Goal: Task Accomplishment & Management: Complete application form

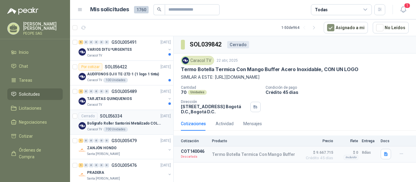
click at [142, 123] on p "Bolígrafo Roller Santorini Metalizado COLOR MORADO 1logo" at bounding box center [125, 124] width 76 height 6
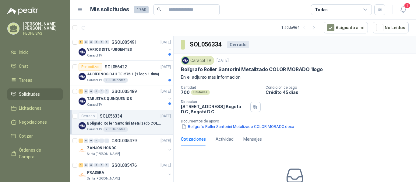
click at [194, 140] on div "Cotizaciones" at bounding box center [193, 139] width 25 height 7
click at [132, 97] on div "TARJETAS QUINQUENIOS" at bounding box center [126, 98] width 79 height 7
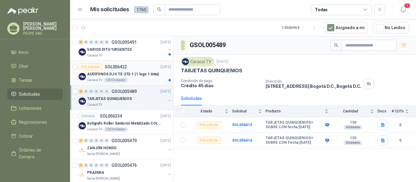
click at [139, 74] on p "AUDÍFONOS DJ II TE-272-1 (1 logo 1 tinta)" at bounding box center [123, 75] width 72 height 6
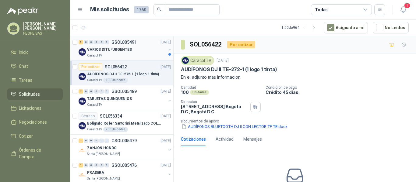
click at [131, 49] on div "VARIOS DITU *URGENTES" at bounding box center [126, 49] width 79 height 7
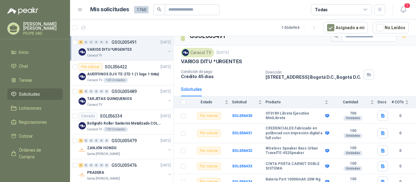
scroll to position [15, 0]
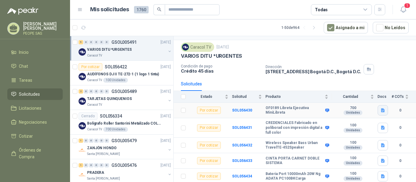
click at [381, 111] on icon "button" at bounding box center [383, 111] width 4 height 4
click at [360, 97] on button "VARIOS DITU.docx" at bounding box center [358, 97] width 41 height 6
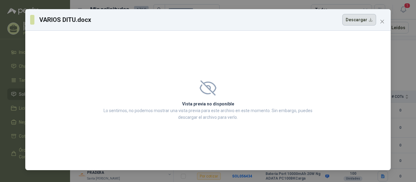
click at [360, 19] on button "Descargar" at bounding box center [359, 20] width 34 height 12
click at [379, 22] on span "Close" at bounding box center [382, 21] width 10 height 5
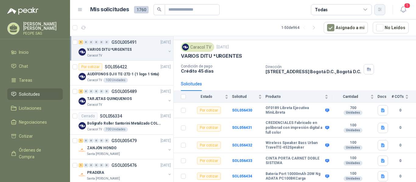
click at [380, 9] on icon "button" at bounding box center [379, 9] width 5 height 5
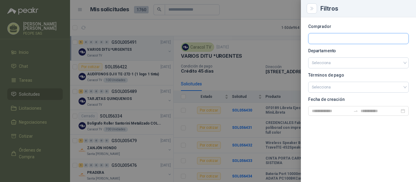
click at [323, 41] on input "text" at bounding box center [358, 38] width 100 height 10
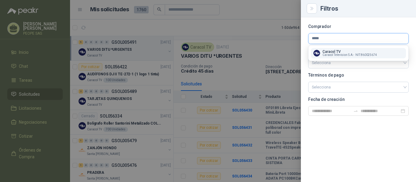
type input "*****"
click at [339, 52] on p "Caracol TV" at bounding box center [349, 52] width 55 height 4
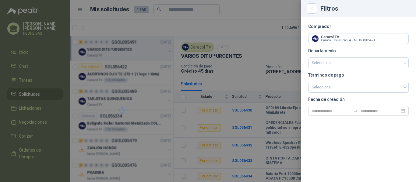
click at [352, 130] on div "Comprador Caracol TV Caracol Television S.A. - NIT : 860025674 Departamento Sel…" at bounding box center [358, 99] width 115 height 165
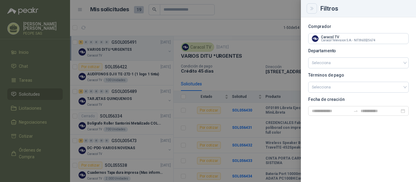
click at [314, 6] on icon "Close" at bounding box center [311, 8] width 5 height 5
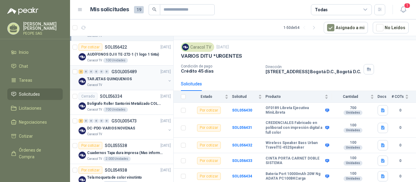
scroll to position [30, 0]
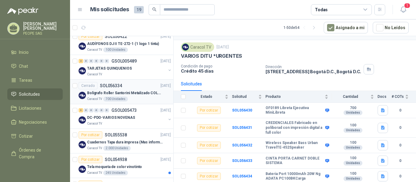
click at [139, 90] on p "Bolígrafo Roller Santorini Metalizado COLOR MORADO 1logo" at bounding box center [125, 93] width 76 height 6
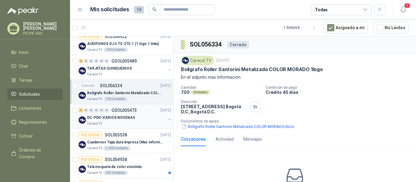
click at [135, 112] on p "GSOL005473" at bounding box center [123, 110] width 25 height 4
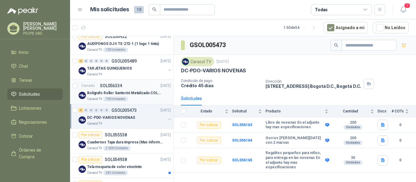
click at [132, 89] on div "Cerrado SOL056334 [DATE]" at bounding box center [125, 85] width 92 height 7
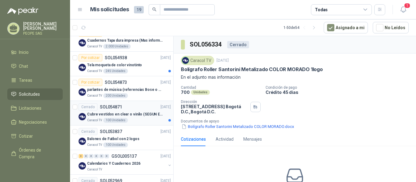
scroll to position [122, 0]
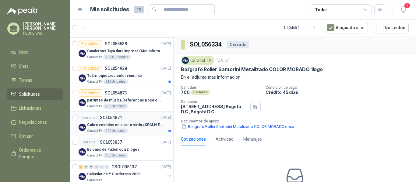
click at [137, 126] on p "Cubre vestidos en clear o vinilo (SEGUN ESPECIFICACIONES DEL ADJUNTO)" at bounding box center [125, 125] width 76 height 6
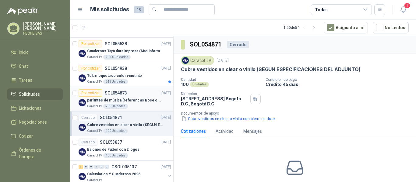
click at [134, 96] on div "Por cotizar SOL054873 [DATE]" at bounding box center [125, 93] width 92 height 7
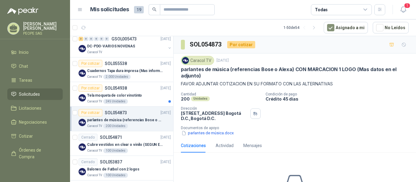
scroll to position [91, 0]
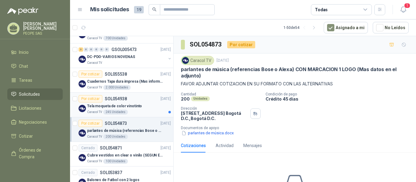
click at [135, 105] on p "Tela moqueta de color vinotinto" at bounding box center [114, 107] width 55 height 6
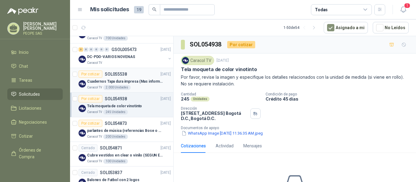
click at [139, 81] on p "Cuadernos Tapa dura impresa (Mas informacion en el adjunto)" at bounding box center [125, 82] width 76 height 6
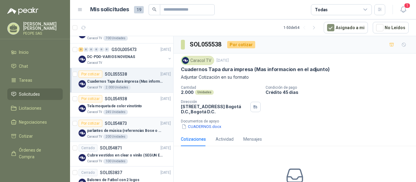
scroll to position [61, 0]
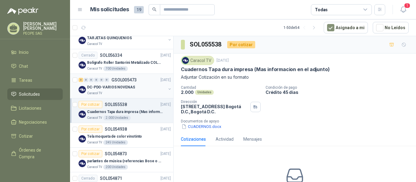
click at [138, 86] on div "DC-PDO-VARIOS NOVENAS" at bounding box center [126, 87] width 79 height 7
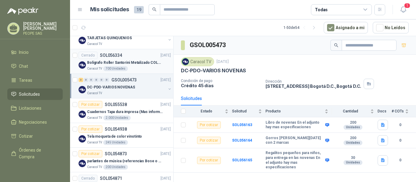
click at [125, 58] on div "Cerrado SOL056334 [DATE]" at bounding box center [125, 55] width 92 height 7
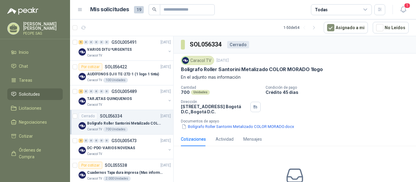
click at [365, 8] on icon at bounding box center [365, 9] width 5 height 5
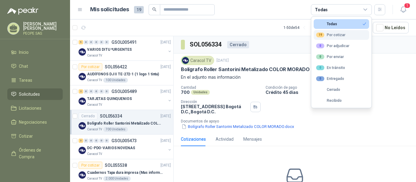
click at [341, 34] on div "19 Por cotizar" at bounding box center [330, 35] width 29 height 5
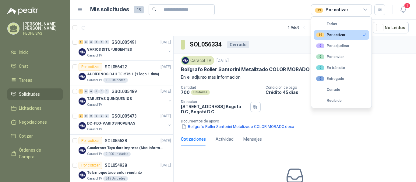
click at [231, 18] on header "Mis solicitudes 19 19 Por cotizar 1" at bounding box center [243, 9] width 346 height 19
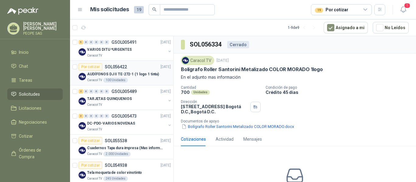
click at [134, 73] on p "AUDÍFONOS DJ II TE-272-1 (1 logo 1 tinta)" at bounding box center [123, 75] width 72 height 6
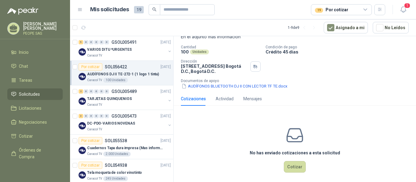
scroll to position [44, 0]
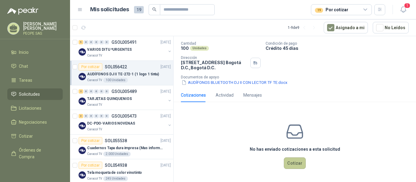
click at [295, 163] on button "Cotizar" at bounding box center [295, 164] width 22 height 12
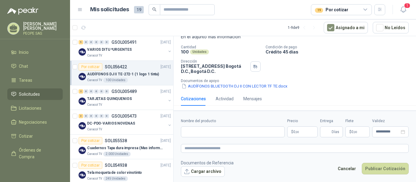
scroll to position [40, 0]
drag, startPoint x: 303, startPoint y: 85, endPoint x: 269, endPoint y: 89, distance: 34.0
click at [269, 89] on div "AUDÍFONOS BLUETOOTH DJ II CON LECTOR TF TE.docx" at bounding box center [297, 86] width 233 height 6
copy button "AUDÍFONOS BLUETOOTH DJ II CON LECTOR"
click at [241, 132] on input "Nombre del producto" at bounding box center [233, 132] width 104 height 11
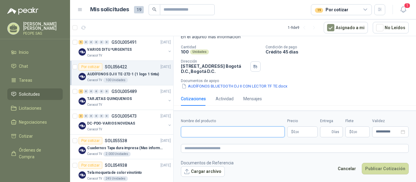
paste input "**********"
type input "**********"
click at [301, 134] on p "$ 0 ,00" at bounding box center [302, 132] width 30 height 11
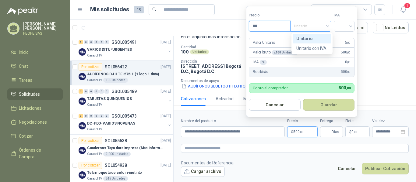
click at [309, 29] on span "Unitario" at bounding box center [311, 26] width 34 height 9
click at [274, 26] on input "***" at bounding box center [269, 26] width 41 height 10
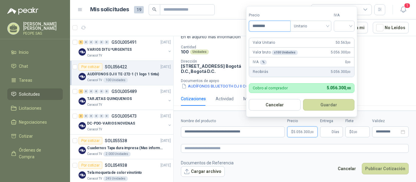
click at [274, 26] on input "********" at bounding box center [269, 26] width 41 height 10
click at [296, 36] on form "Precio ******** Tipo Unitario IVA Valor Unitario 55.176 ,00 Valor bruto x 100 U…" at bounding box center [301, 61] width 111 height 111
click at [329, 105] on button "Guardar" at bounding box center [329, 105] width 52 height 12
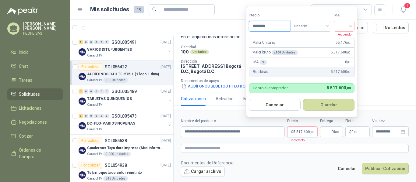
click at [272, 25] on input "********" at bounding box center [269, 26] width 41 height 10
click at [259, 26] on input "********" at bounding box center [269, 26] width 41 height 10
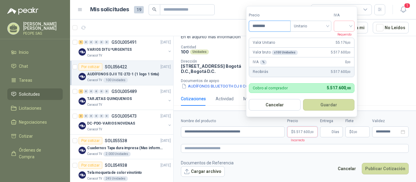
click at [259, 26] on input "********" at bounding box center [269, 26] width 41 height 10
click at [264, 26] on input "*" at bounding box center [269, 26] width 41 height 10
type input "********"
click at [334, 102] on button "Guardar" at bounding box center [329, 105] width 52 height 12
click at [354, 27] on div at bounding box center [344, 26] width 21 height 11
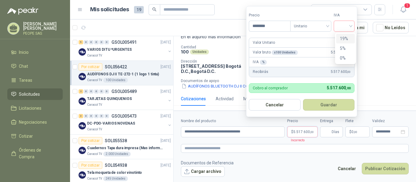
click at [348, 39] on div "19%" at bounding box center [345, 38] width 11 height 7
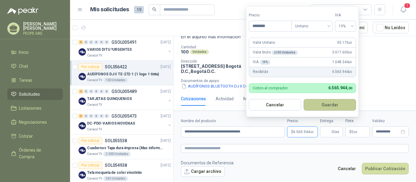
click at [331, 104] on button "Guardar" at bounding box center [330, 105] width 52 height 12
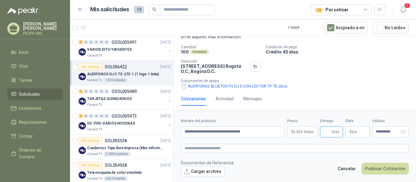
type input "*"
click at [402, 132] on icon "close-circle" at bounding box center [403, 132] width 4 height 4
type input "*"
click at [392, 131] on input at bounding box center [388, 132] width 24 height 4
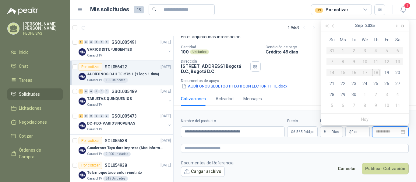
type input "**********"
click at [376, 91] on div "2" at bounding box center [375, 94] width 7 height 7
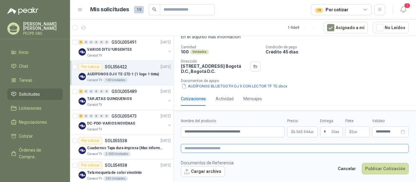
click at [254, 150] on textarea at bounding box center [295, 148] width 228 height 9
click at [214, 172] on button "Cargar archivo" at bounding box center [203, 172] width 44 height 11
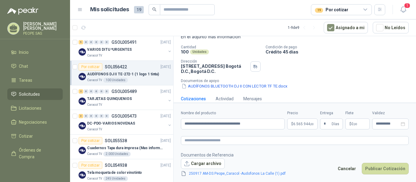
scroll to position [44, 0]
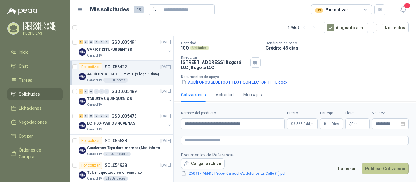
click at [395, 170] on button "Publicar Cotización" at bounding box center [385, 169] width 47 height 12
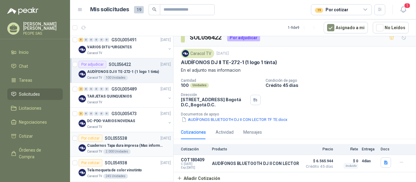
scroll to position [0, 0]
